Goal: Information Seeking & Learning: Learn about a topic

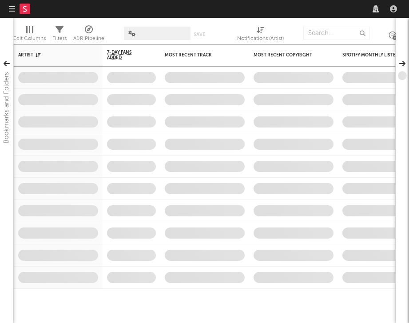
click at [327, 30] on input "text" at bounding box center [337, 33] width 67 height 13
type input "da"
select select "recorded_music"
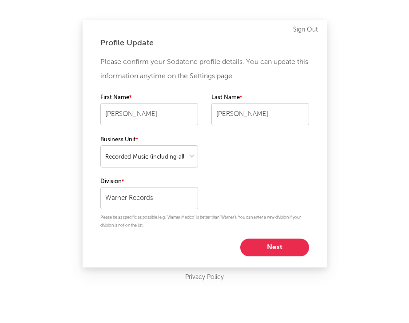
click at [275, 248] on button "Next" at bounding box center [274, 248] width 69 height 18
select select "marketing"
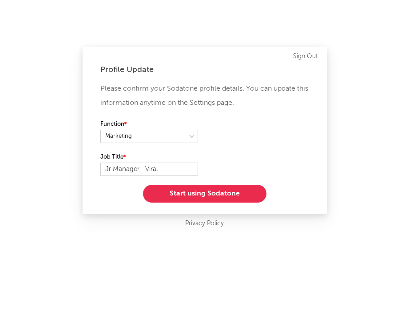
click at [219, 190] on button "Start using Sodatone" at bounding box center [205, 194] width 124 height 18
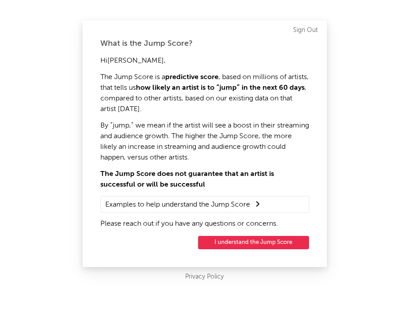
click at [242, 243] on button "I understand the Jump Score" at bounding box center [253, 242] width 111 height 13
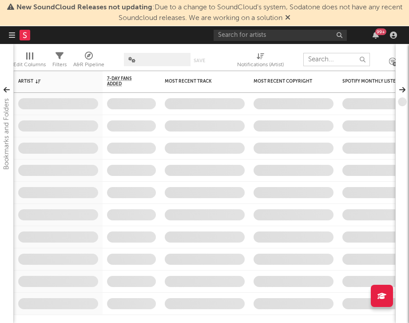
click at [323, 61] on input "text" at bounding box center [337, 59] width 67 height 13
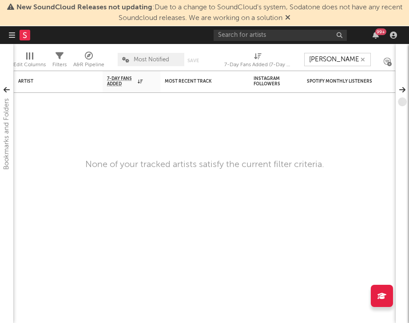
type input "[PERSON_NAME]"
click at [363, 59] on icon "button" at bounding box center [363, 60] width 4 height 6
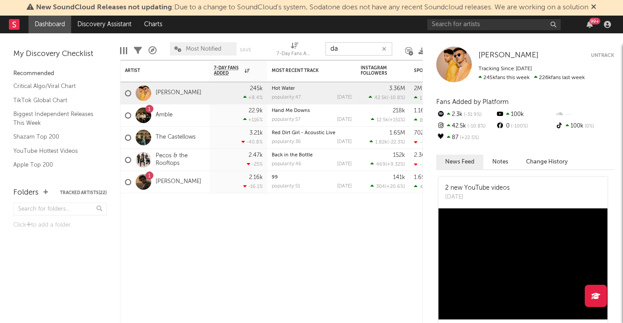
type input "da"
click at [244, 245] on div "Artist Notifications 7-Day Fans Added WoW % Change Most Recent Track Popularity…" at bounding box center [271, 191] width 303 height 263
click at [409, 23] on input "text" at bounding box center [493, 24] width 133 height 11
type input "[PERSON_NAME]"
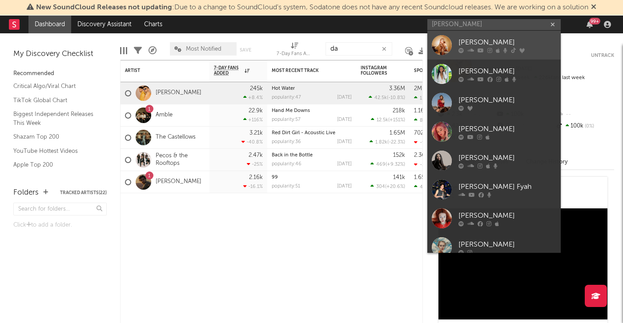
click at [409, 41] on link "[PERSON_NAME]" at bounding box center [493, 45] width 133 height 29
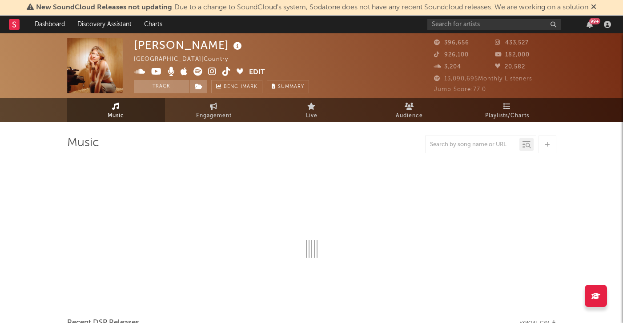
select select "6m"
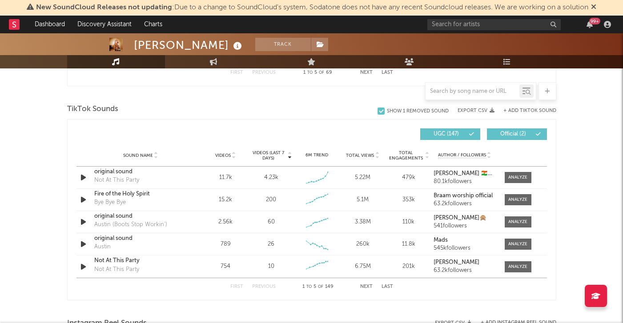
scroll to position [586, 0]
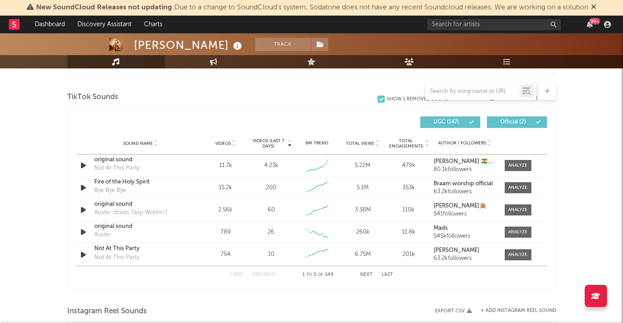
click at [368, 276] on button "Next" at bounding box center [366, 274] width 12 height 5
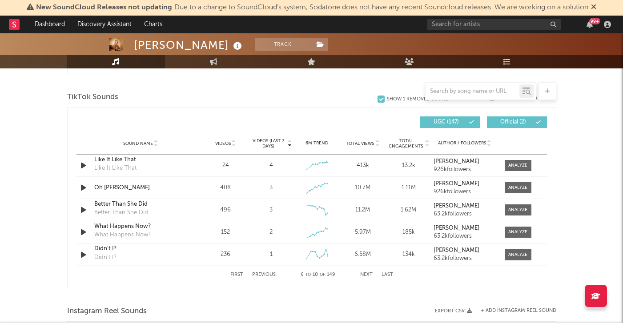
click at [365, 278] on div "First Previous 6 to 10 of 149 Next Last" at bounding box center [311, 274] width 163 height 17
click at [235, 275] on button "First" at bounding box center [236, 274] width 13 height 5
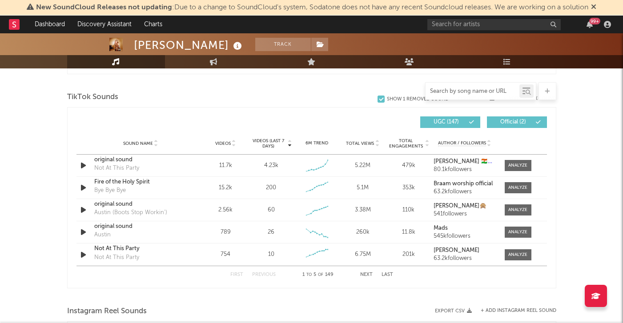
click at [409, 92] on input "text" at bounding box center [472, 91] width 94 height 7
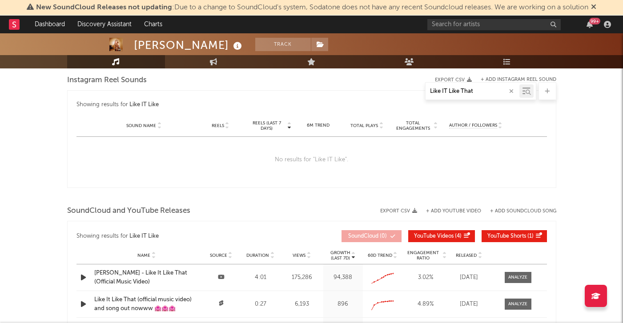
type input "Like IT Like That"
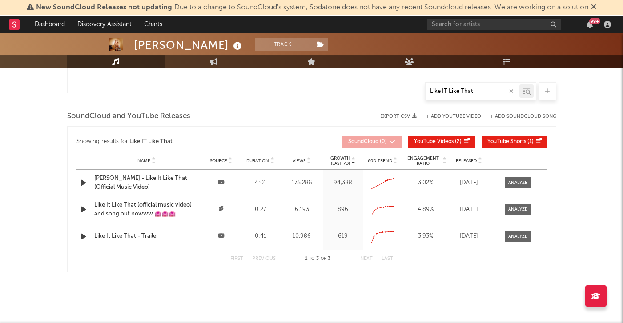
scroll to position [697, 0]
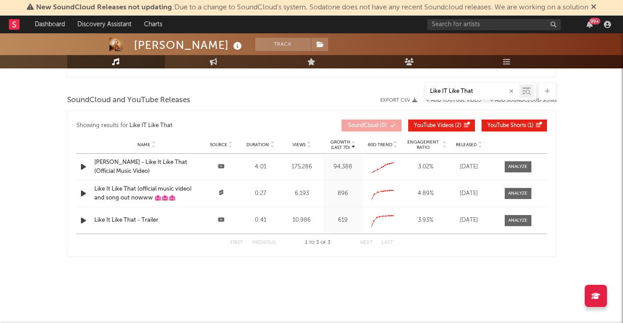
click at [409, 92] on input "Like IT Like That" at bounding box center [472, 91] width 94 height 7
click at [409, 91] on icon "button" at bounding box center [511, 91] width 4 height 6
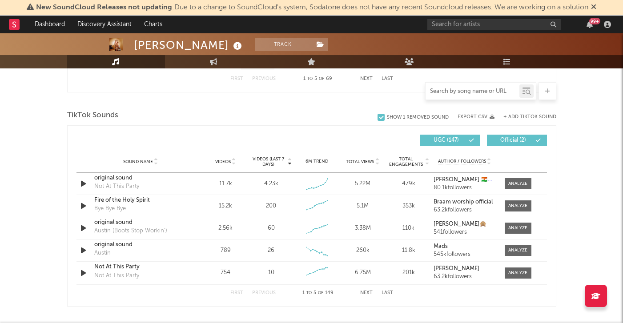
scroll to position [560, 0]
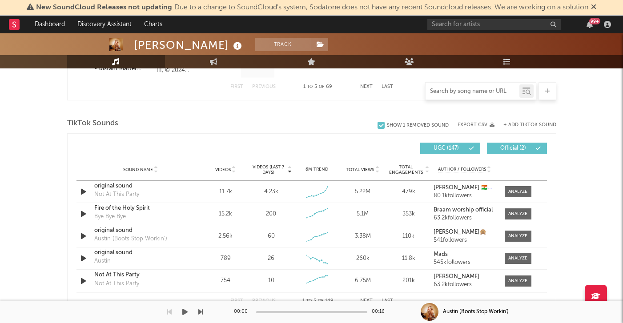
click at [362, 303] on button "Next" at bounding box center [366, 301] width 12 height 5
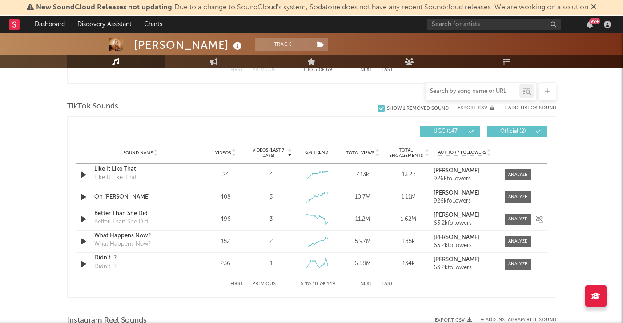
scroll to position [587, 0]
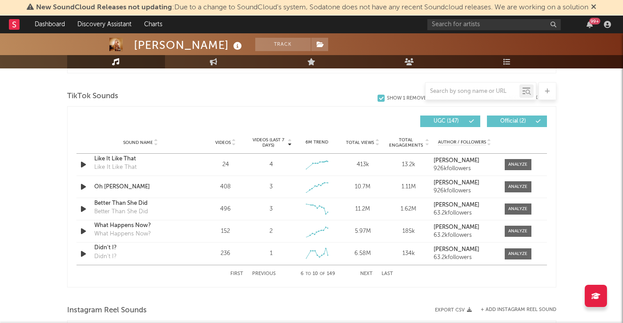
click at [244, 275] on div "First Previous 6 to 10 of 149 Next Last" at bounding box center [311, 273] width 163 height 17
click at [236, 273] on button "First" at bounding box center [236, 274] width 13 height 5
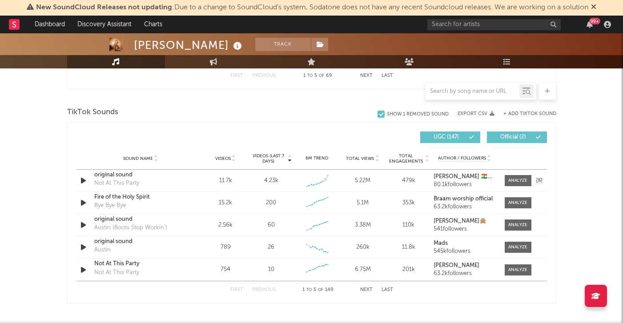
scroll to position [567, 0]
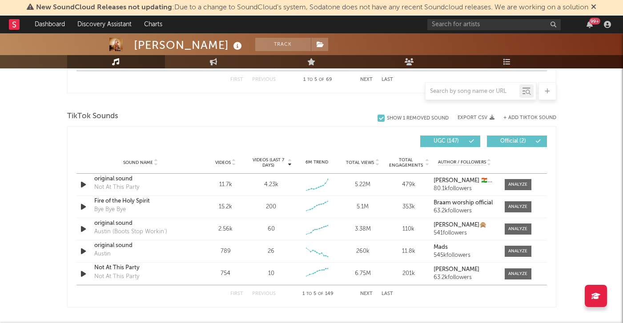
click at [409, 119] on button "+ Add TikTok Sound" at bounding box center [529, 118] width 53 height 5
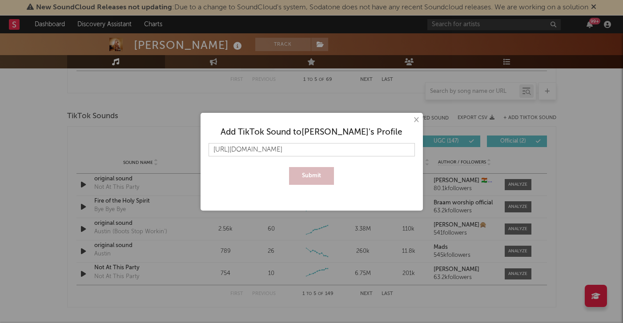
scroll to position [0, 18]
type input "[URL][DOMAIN_NAME]"
click at [318, 182] on button "Submit" at bounding box center [311, 176] width 45 height 18
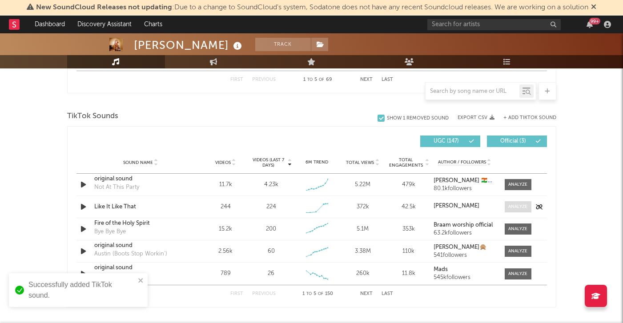
click at [409, 208] on div at bounding box center [517, 207] width 19 height 7
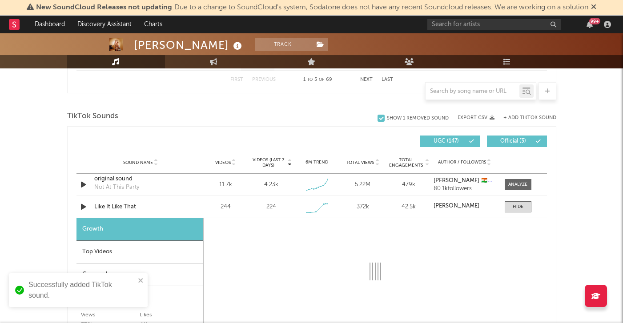
select select "1w"
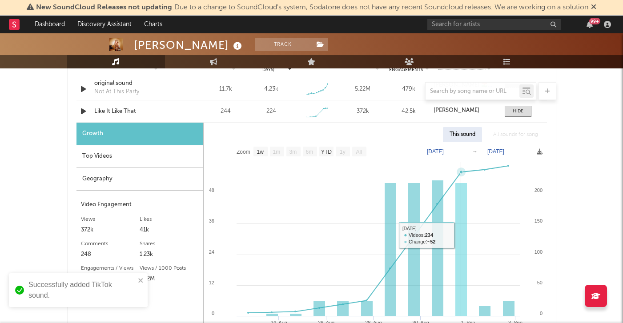
scroll to position [664, 0]
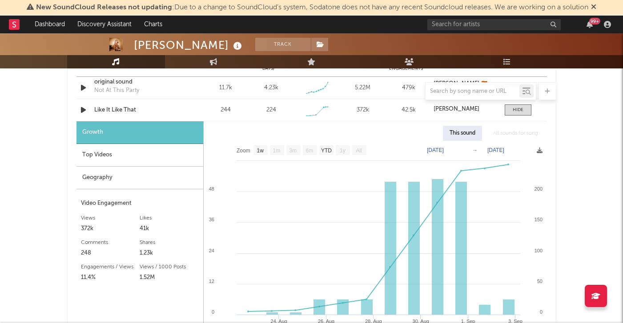
click at [124, 180] on div "Geography" at bounding box center [139, 178] width 127 height 23
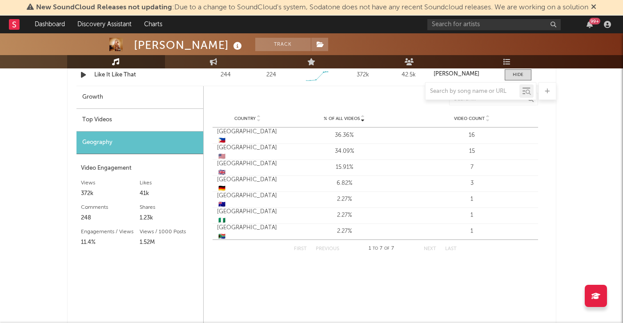
scroll to position [701, 0]
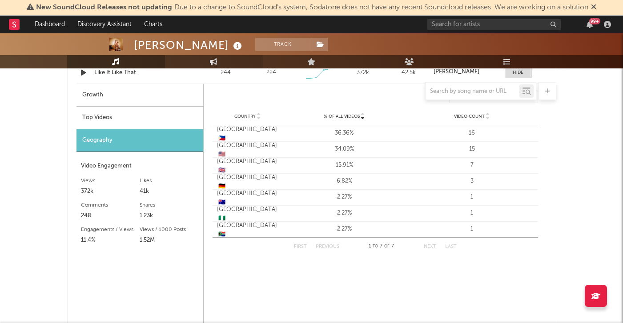
click at [208, 64] on link "Engagement" at bounding box center [214, 61] width 98 height 13
select select "1w"
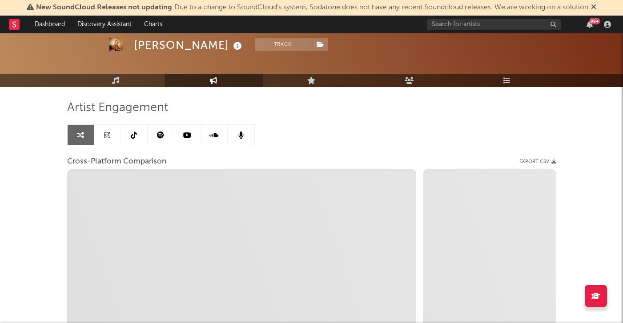
scroll to position [35, 0]
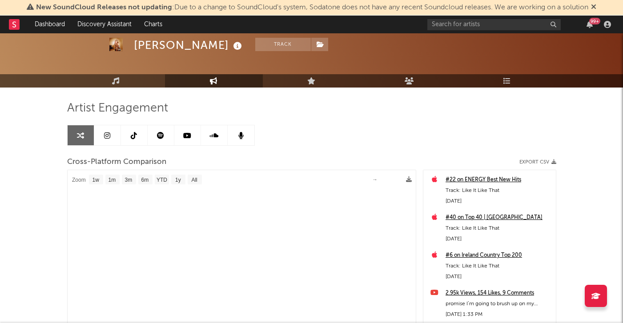
select select "1m"
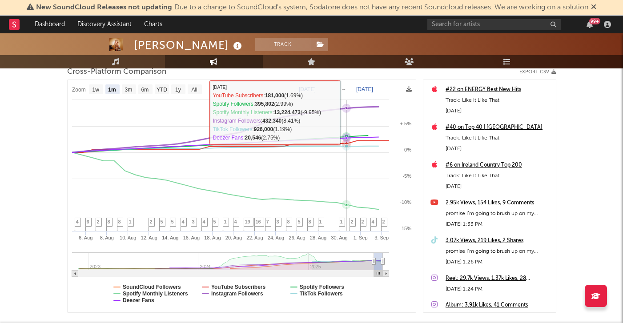
scroll to position [177, 0]
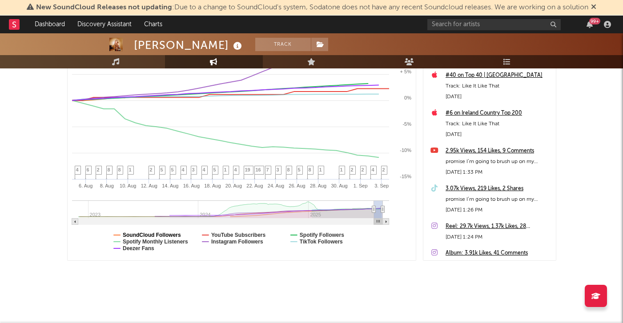
click at [162, 236] on text "SoundCloud Followers" at bounding box center [152, 235] width 58 height 6
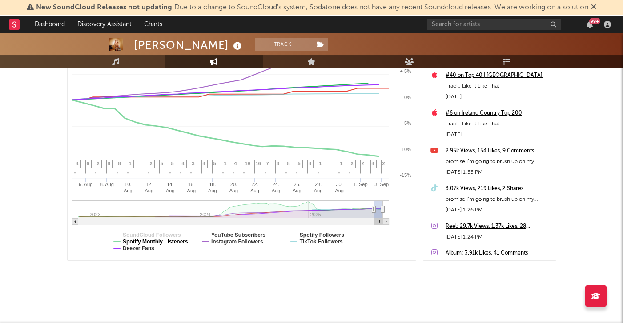
click at [162, 244] on rect at bounding box center [242, 144] width 348 height 232
select select "1m"
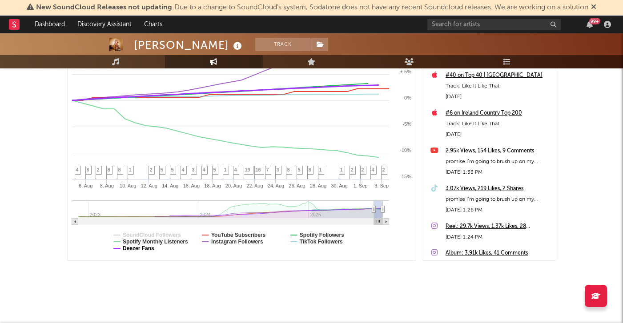
click at [148, 246] on text "Deezer Fans" at bounding box center [139, 248] width 32 height 6
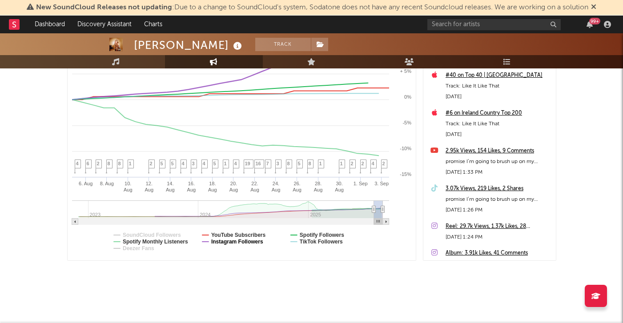
select select "1m"
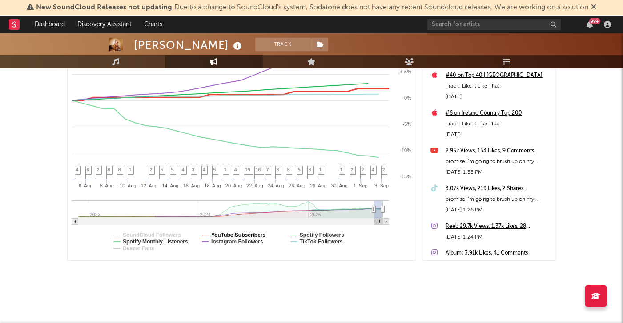
click at [235, 235] on text "YouTube Subscribers" at bounding box center [238, 235] width 55 height 6
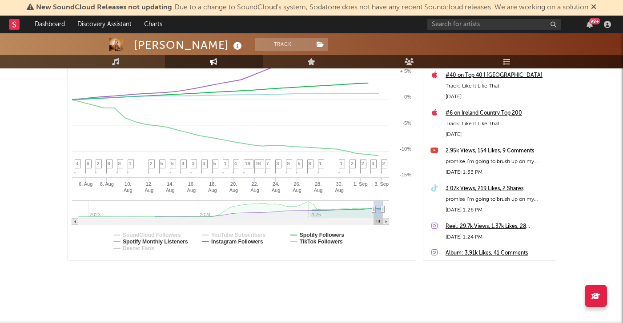
select select "1m"
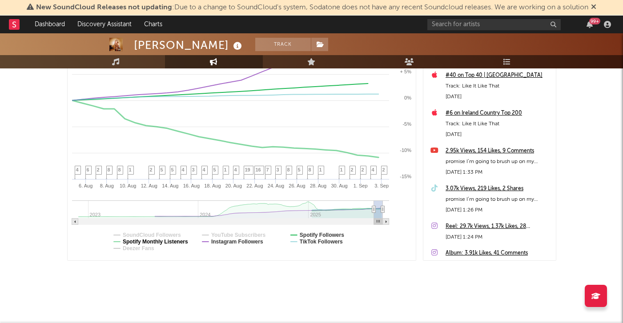
click at [168, 240] on text "Spotify Monthly Listeners" at bounding box center [155, 242] width 65 height 6
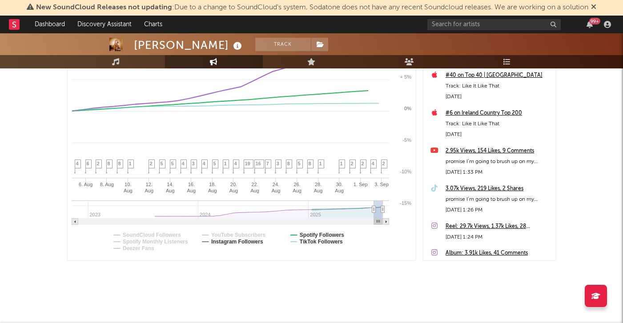
select select "1m"
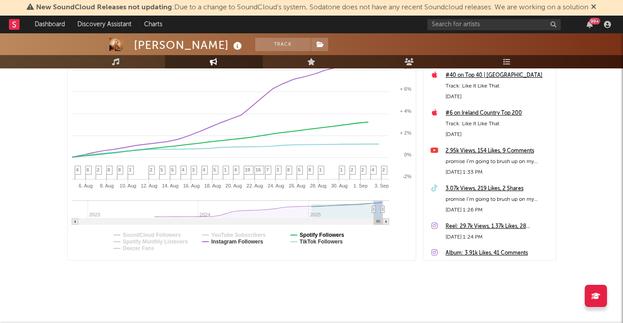
click at [331, 232] on text "Spotify Followers" at bounding box center [321, 235] width 44 height 6
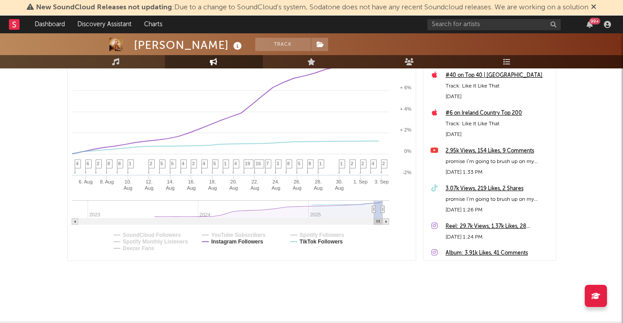
select select "1m"
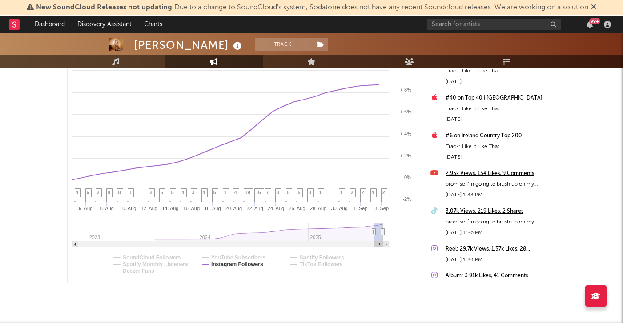
scroll to position [106, 0]
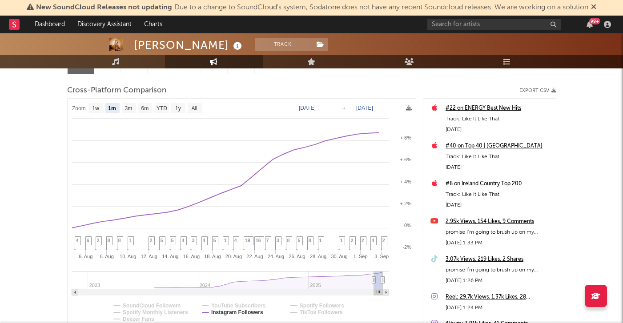
click at [100, 106] on rect at bounding box center [96, 108] width 14 height 10
select select "1w"
type input "[DATE]"
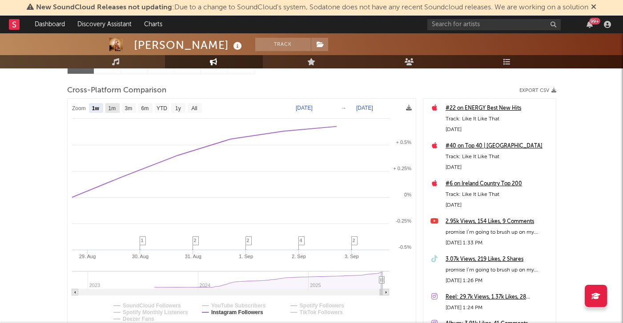
click at [117, 107] on rect at bounding box center [112, 108] width 14 height 10
select select "1m"
type input "[DATE]"
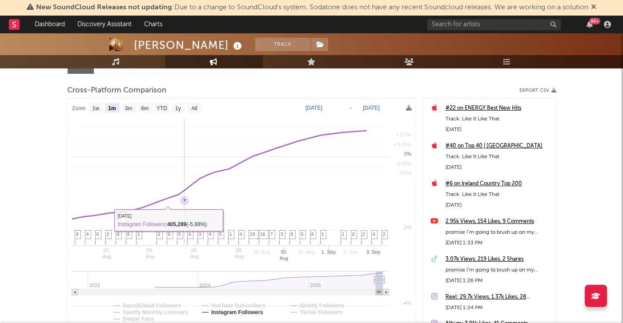
select select "1m"
